Goal: Task Accomplishment & Management: Use online tool/utility

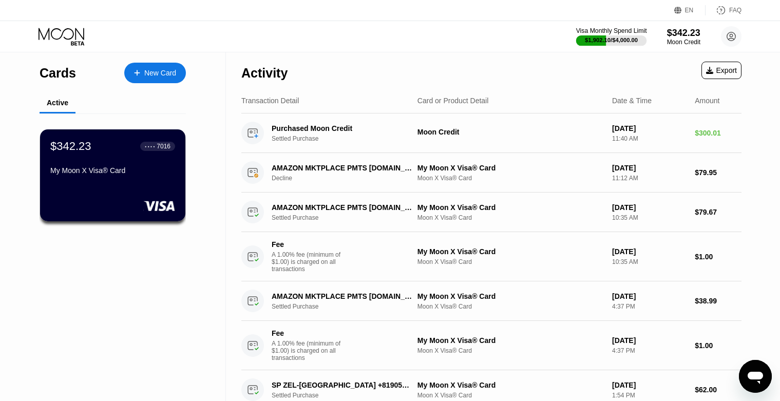
click at [600, 39] on div "$1,902.10 / $4,000.00" at bounding box center [611, 40] width 53 height 6
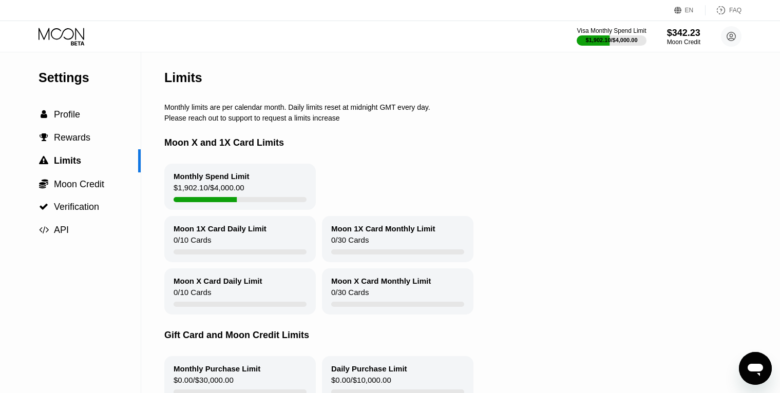
click at [69, 27] on div "Visa Monthly Spend Limit $1,902.10 / $4,000.00 $342.23 Moon Credit [PERSON_NAME…" at bounding box center [390, 36] width 780 height 31
click at [64, 33] on icon at bounding box center [63, 37] width 48 height 18
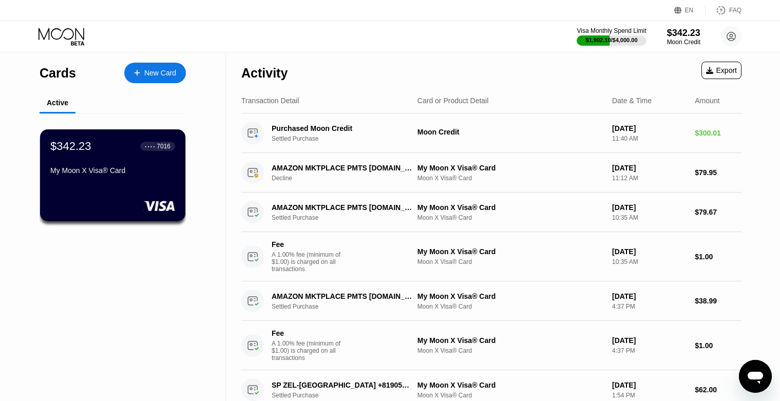
click at [725, 69] on div "Export" at bounding box center [721, 70] width 31 height 8
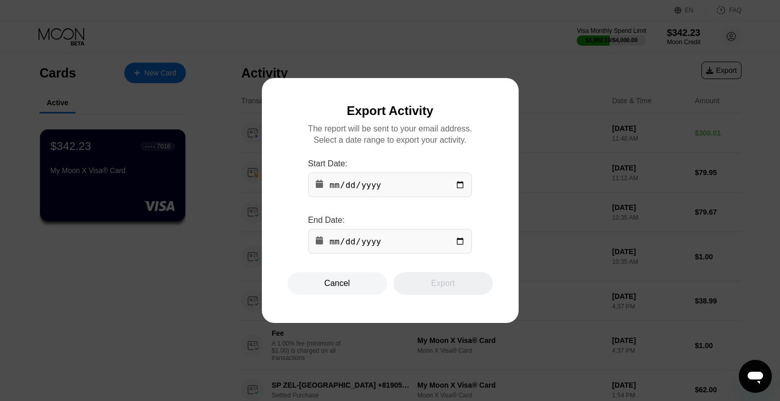
click at [456, 184] on input "date" at bounding box center [390, 185] width 164 height 25
type input "[DATE]"
click at [462, 243] on input "date" at bounding box center [390, 241] width 164 height 25
type input "[DATE]"
click at [435, 284] on div "Export" at bounding box center [443, 283] width 24 height 10
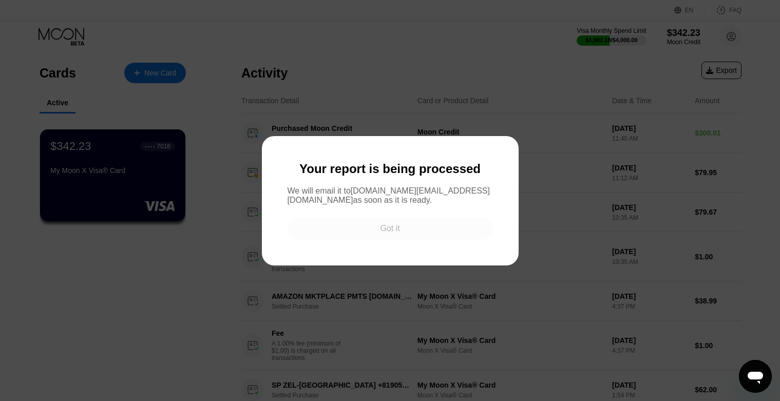
click at [393, 227] on div "Got it" at bounding box center [390, 228] width 20 height 10
